Goal: Information Seeking & Learning: Learn about a topic

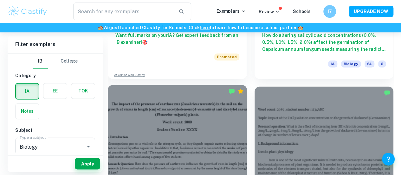
scroll to position [466, 0]
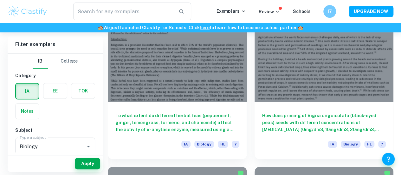
scroll to position [1399, 0]
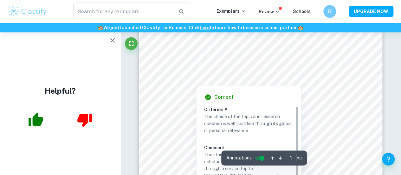
scroll to position [152, 0]
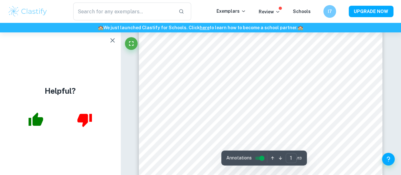
click at [112, 41] on icon "button" at bounding box center [113, 40] width 8 height 8
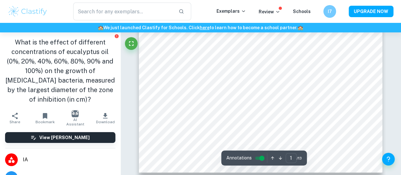
scroll to position [211, 0]
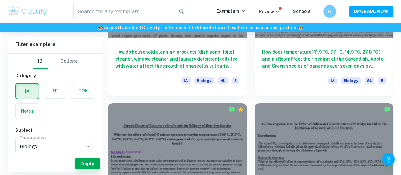
scroll to position [2309, 0]
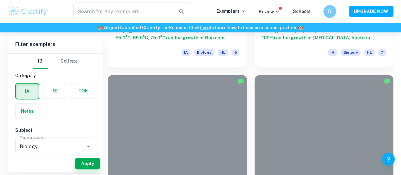
scroll to position [2485, 0]
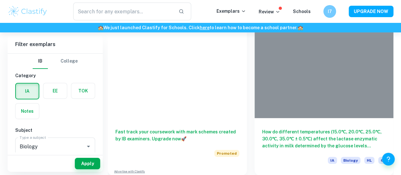
scroll to position [3411, 0]
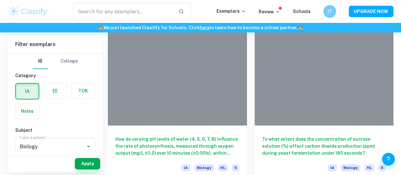
scroll to position [2728, 0]
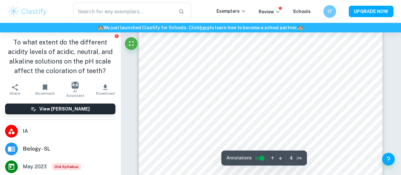
scroll to position [1129, 0]
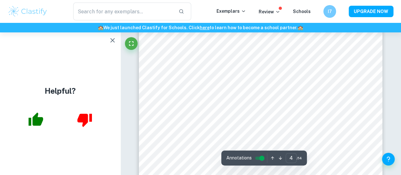
type input "5"
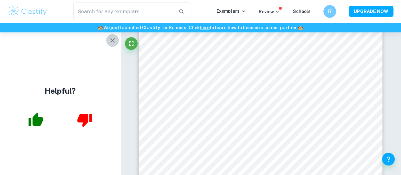
click at [116, 36] on button "button" at bounding box center [112, 40] width 13 height 13
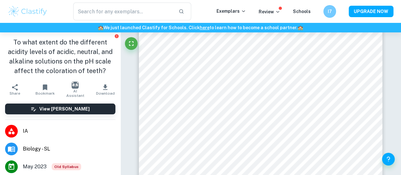
click at [43, 86] on icon "button" at bounding box center [45, 87] width 4 height 6
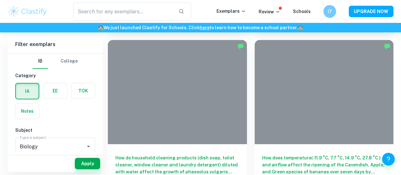
scroll to position [2203, 0]
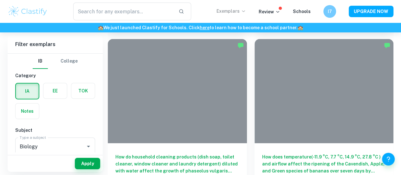
click at [239, 11] on p "Exemplars" at bounding box center [232, 11] width 30 height 7
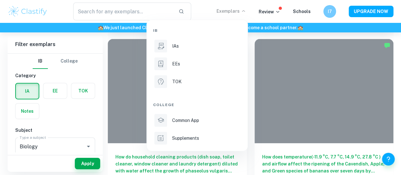
click at [306, 101] on div at bounding box center [200, 87] width 401 height 175
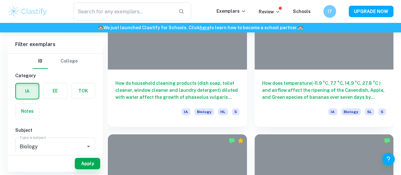
scroll to position [2277, 0]
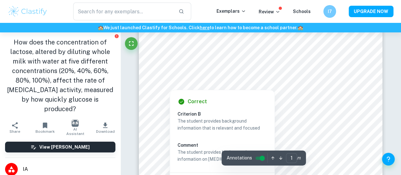
scroll to position [47, 0]
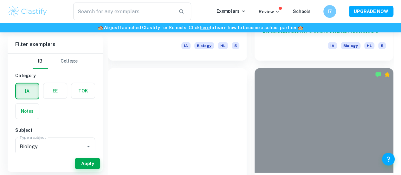
scroll to position [3346, 0]
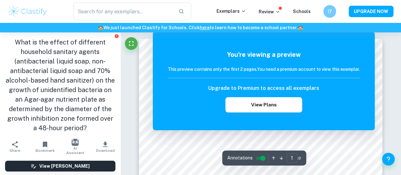
click at [43, 144] on icon "button" at bounding box center [45, 144] width 4 height 6
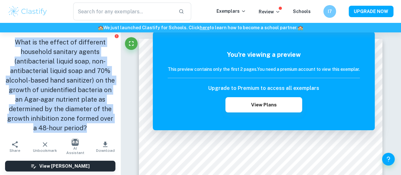
drag, startPoint x: 13, startPoint y: 42, endPoint x: 85, endPoint y: 137, distance: 119.3
click at [85, 137] on div "What is the effect of different household sanitary agents (antibacterial liquid…" at bounding box center [60, 84] width 121 height 105
copy h1 "What is the effect of different household sanitary agents (antibacterial liquid…"
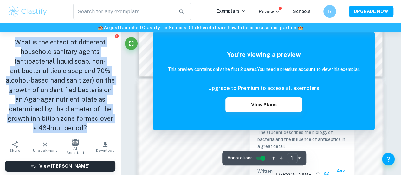
scroll to position [277, 0]
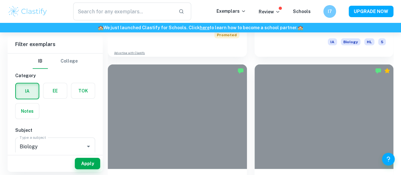
scroll to position [4545, 0]
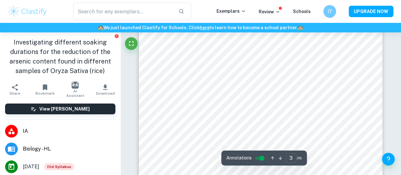
scroll to position [817, 0]
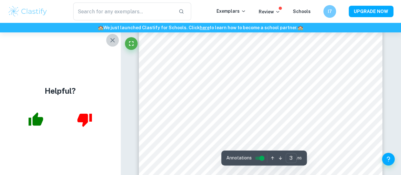
click at [111, 38] on icon "button" at bounding box center [113, 40] width 8 height 8
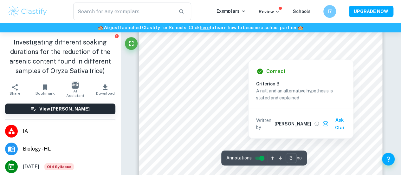
scroll to position [876, 0]
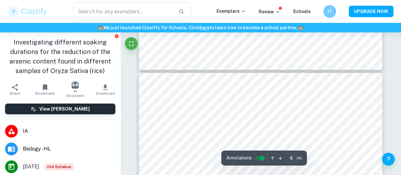
type input "3"
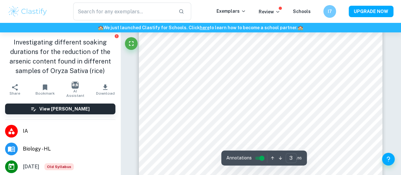
scroll to position [864, 0]
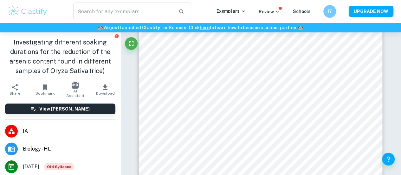
click at [11, 43] on h1 "Investigating different soaking durations for the reduction of the arsenic cont…" at bounding box center [60, 56] width 110 height 38
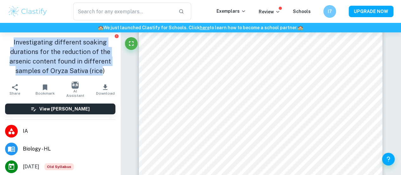
drag, startPoint x: 11, startPoint y: 43, endPoint x: 91, endPoint y: 75, distance: 86.7
click at [91, 75] on h1 "Investigating different soaking durations for the reduction of the arsenic cont…" at bounding box center [60, 56] width 110 height 38
click at [99, 73] on h1 "Investigating different soaking durations for the reduction of the arsenic cont…" at bounding box center [60, 56] width 110 height 38
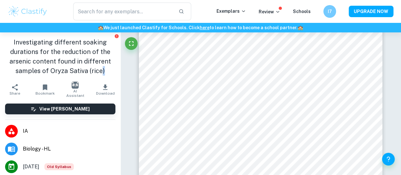
click at [99, 73] on h1 "Investigating different soaking durations for the reduction of the arsenic cont…" at bounding box center [60, 56] width 110 height 38
click at [102, 73] on h1 "Investigating different soaking durations for the reduction of the arsenic cont…" at bounding box center [60, 56] width 110 height 38
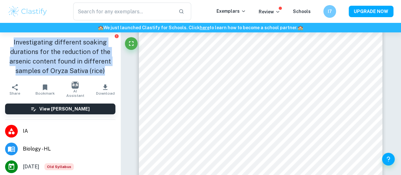
drag, startPoint x: 101, startPoint y: 71, endPoint x: 11, endPoint y: 38, distance: 94.9
click at [11, 38] on h1 "Investigating different soaking durations for the reduction of the arsenic cont…" at bounding box center [60, 56] width 110 height 38
copy h1 "Investigating different soaking durations for the reduction of the arsenic cont…"
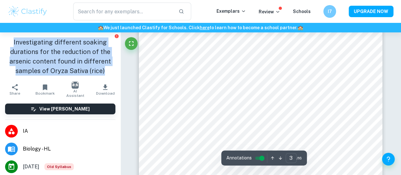
click at [52, 90] on button "Bookmark" at bounding box center [45, 90] width 30 height 18
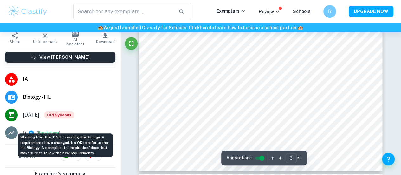
scroll to position [909, 0]
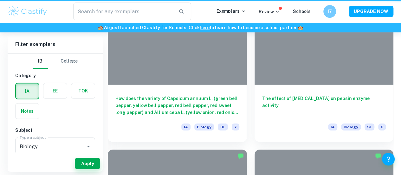
scroll to position [2175, 0]
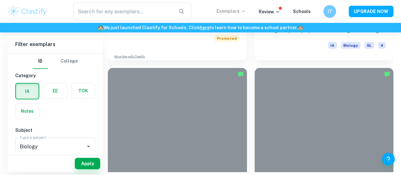
click at [240, 9] on p "Exemplars" at bounding box center [232, 11] width 30 height 7
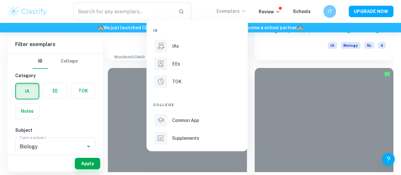
click at [317, 116] on div at bounding box center [200, 87] width 401 height 175
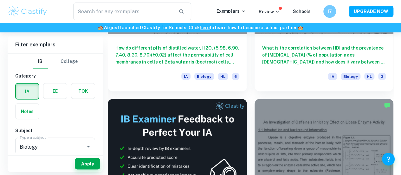
scroll to position [2989, 0]
click at [275, 11] on p "Review" at bounding box center [270, 11] width 22 height 7
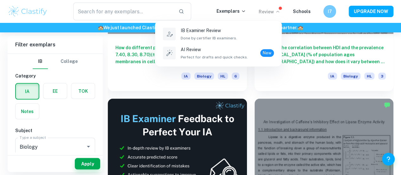
click at [305, 31] on div at bounding box center [200, 87] width 401 height 175
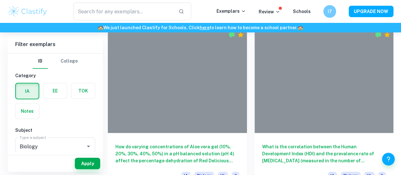
scroll to position [5595, 0]
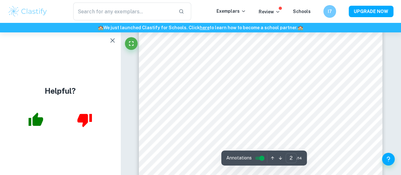
scroll to position [474, 0]
click at [113, 40] on icon "button" at bounding box center [112, 40] width 4 height 4
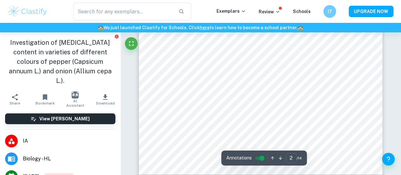
scroll to position [595, 0]
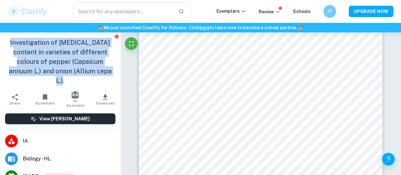
drag, startPoint x: 14, startPoint y: 42, endPoint x: 102, endPoint y: 79, distance: 95.6
click at [102, 79] on h1 "Investigation of [MEDICAL_DATA] content in varieties of different colours of pe…" at bounding box center [60, 61] width 110 height 48
copy h1 "Investigation of [MEDICAL_DATA] content in varieties of different colours of pe…"
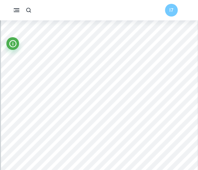
scroll to position [1548, 0]
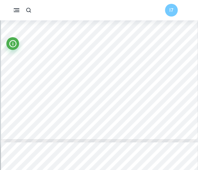
type input "7"
